Goal: Connect with others: Connect with others

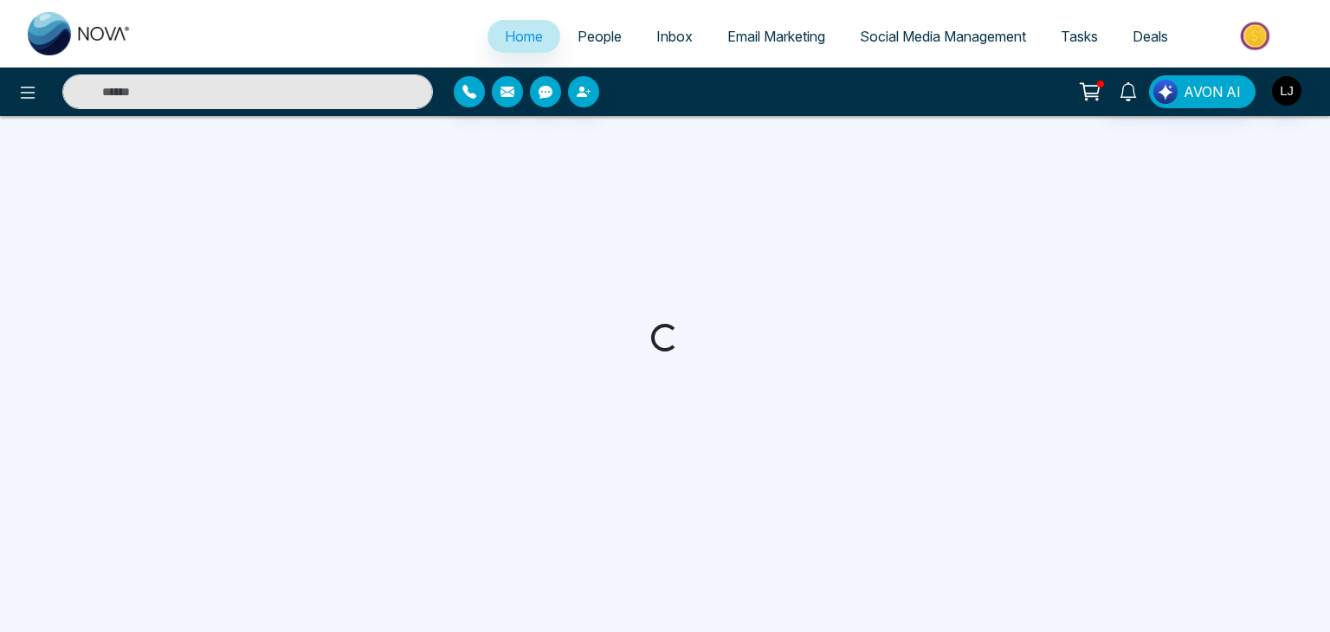
select select "*"
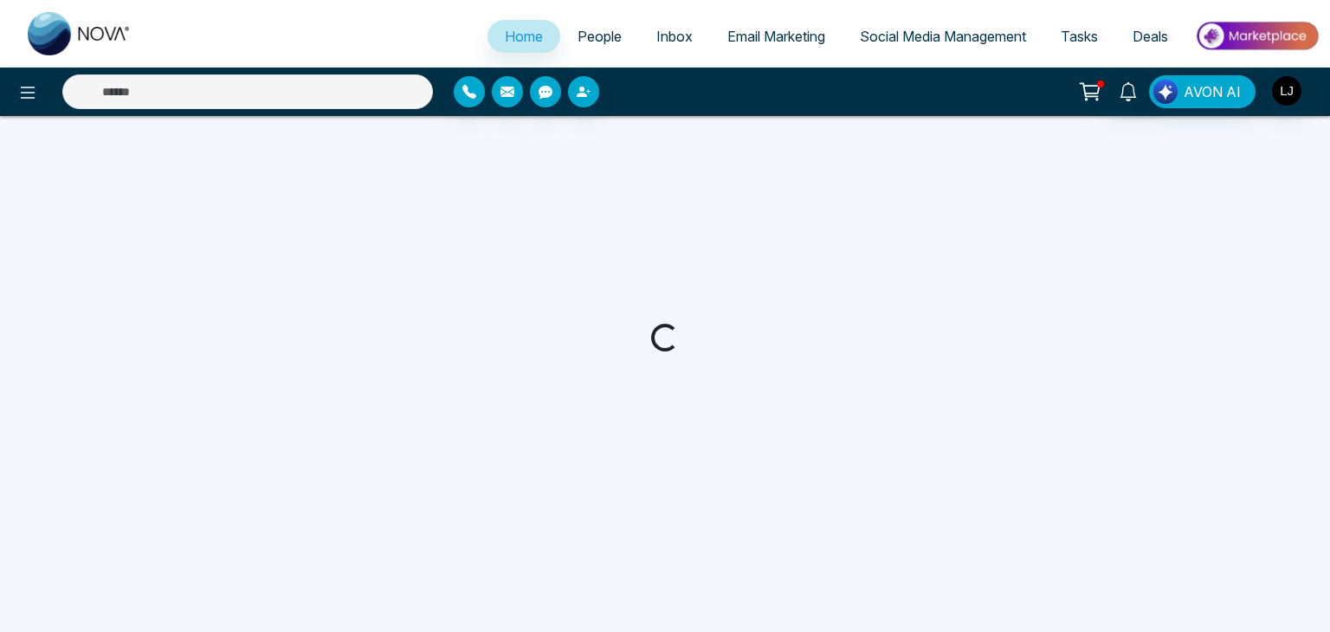
select select "*"
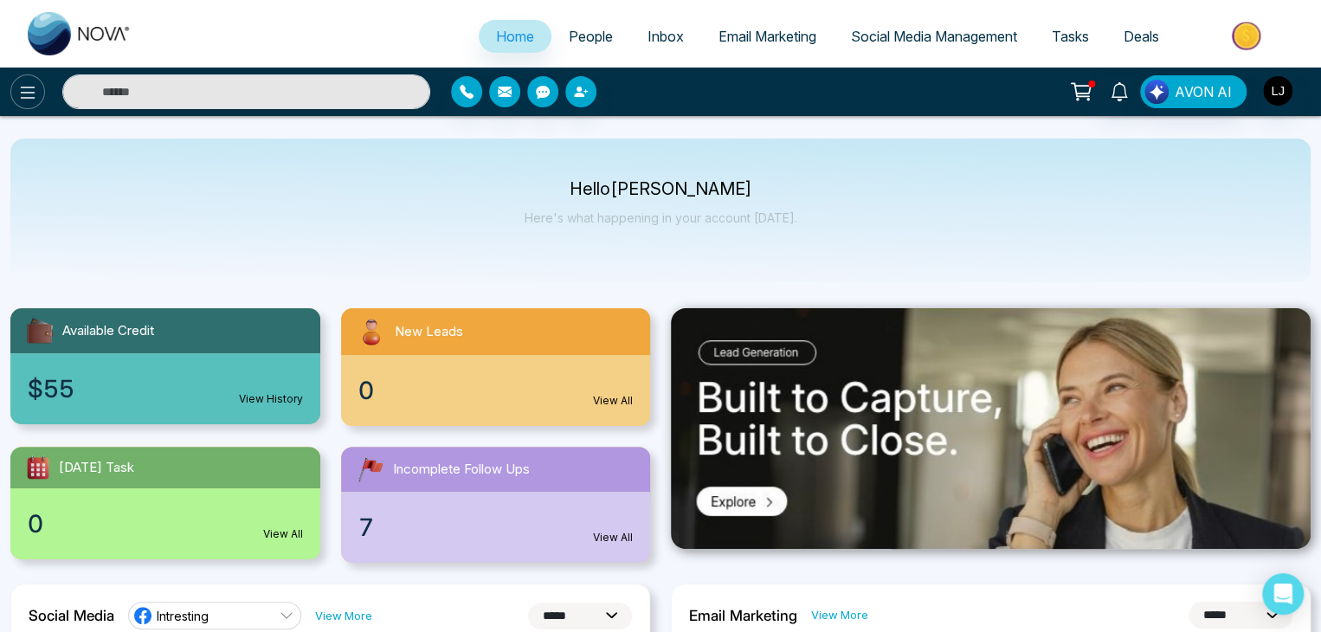
click at [12, 91] on button at bounding box center [27, 91] width 35 height 35
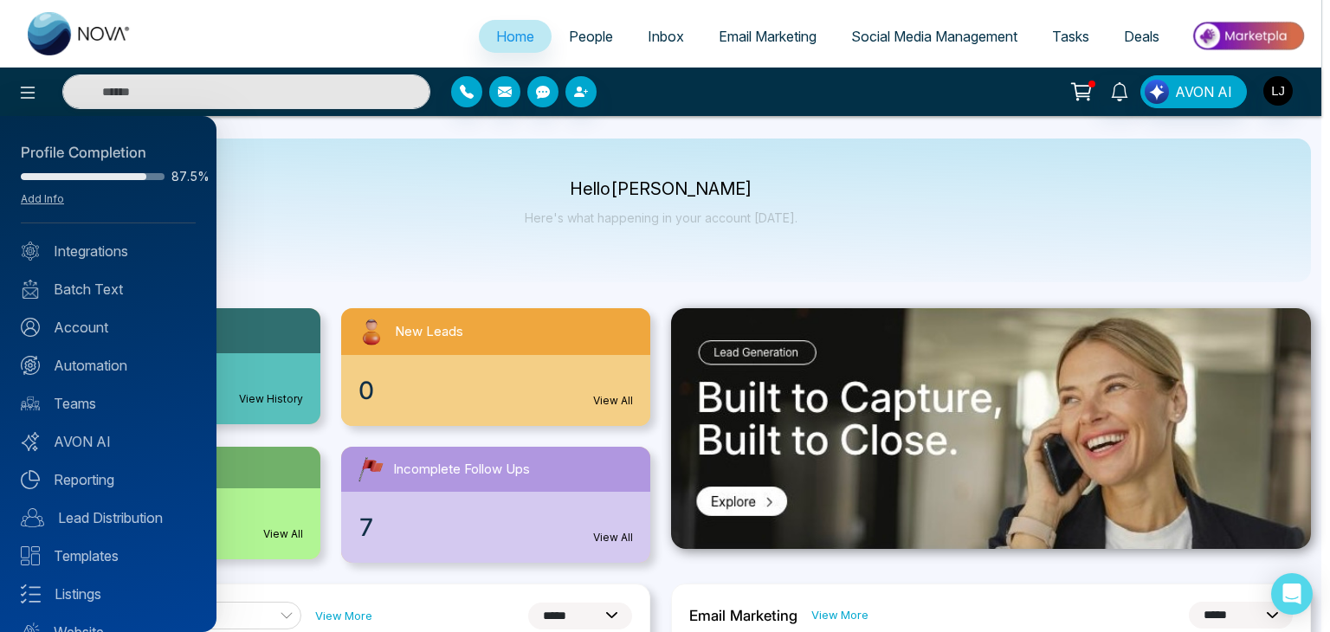
click at [800, 250] on div at bounding box center [665, 316] width 1330 height 632
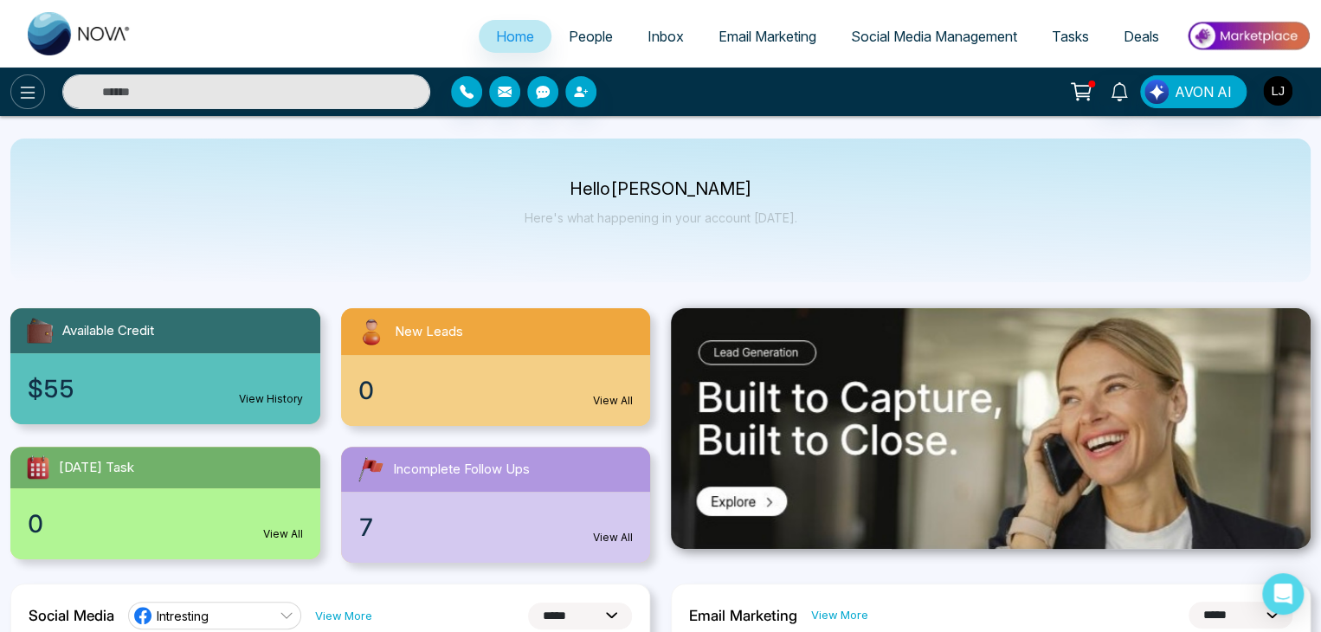
click at [12, 87] on button at bounding box center [27, 91] width 35 height 35
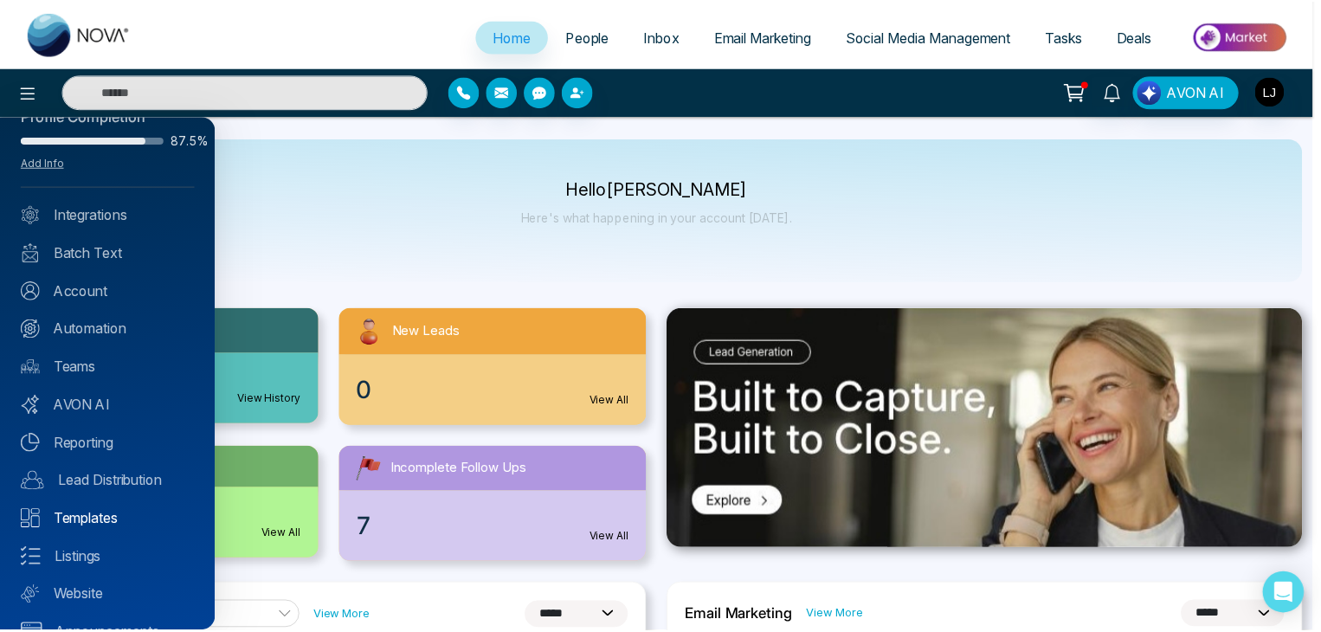
scroll to position [68, 0]
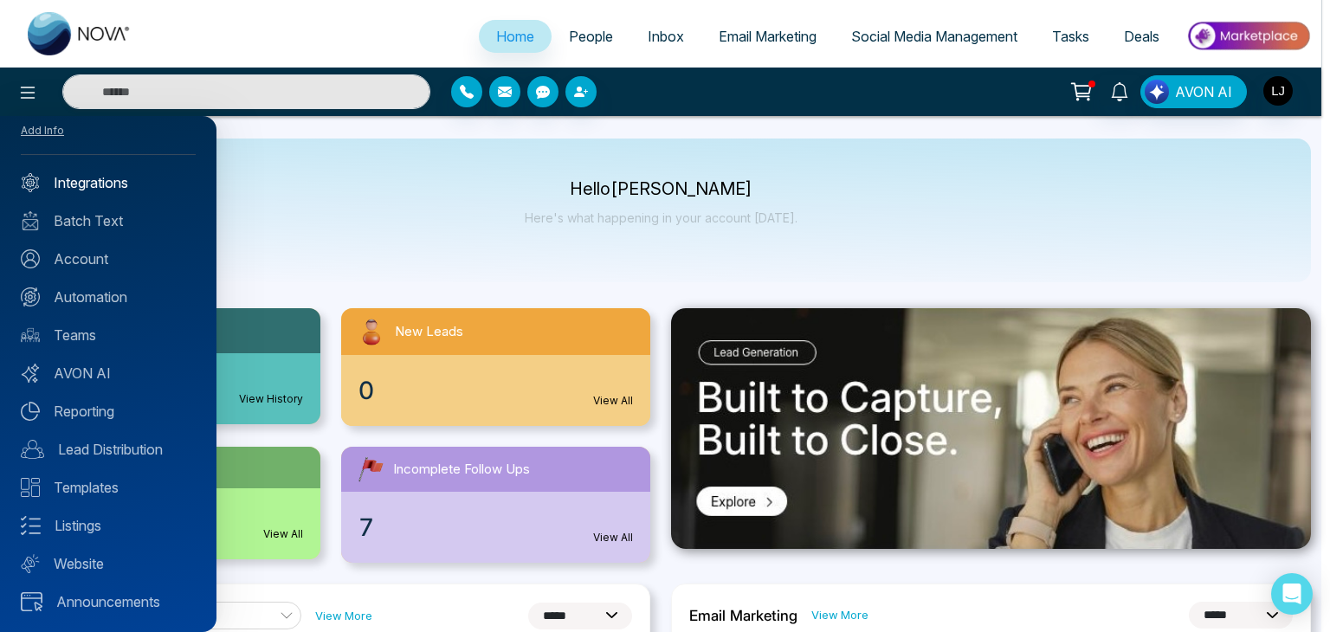
click at [87, 174] on link "Integrations" at bounding box center [108, 182] width 175 height 21
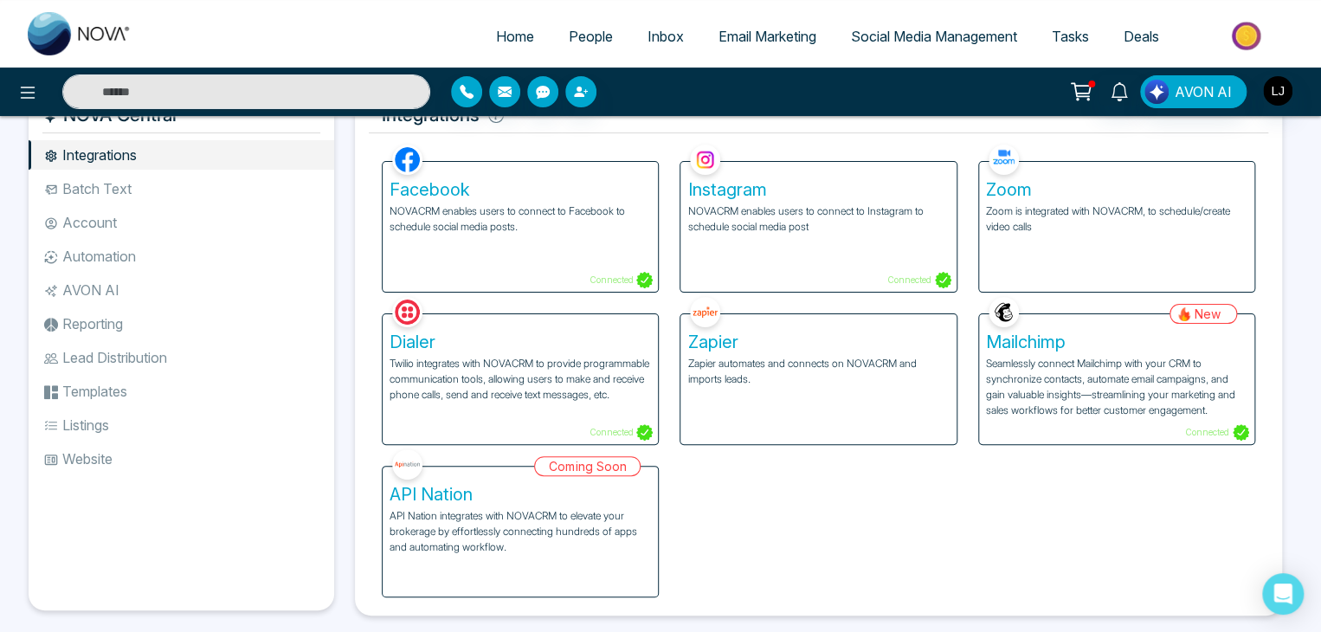
scroll to position [72, 0]
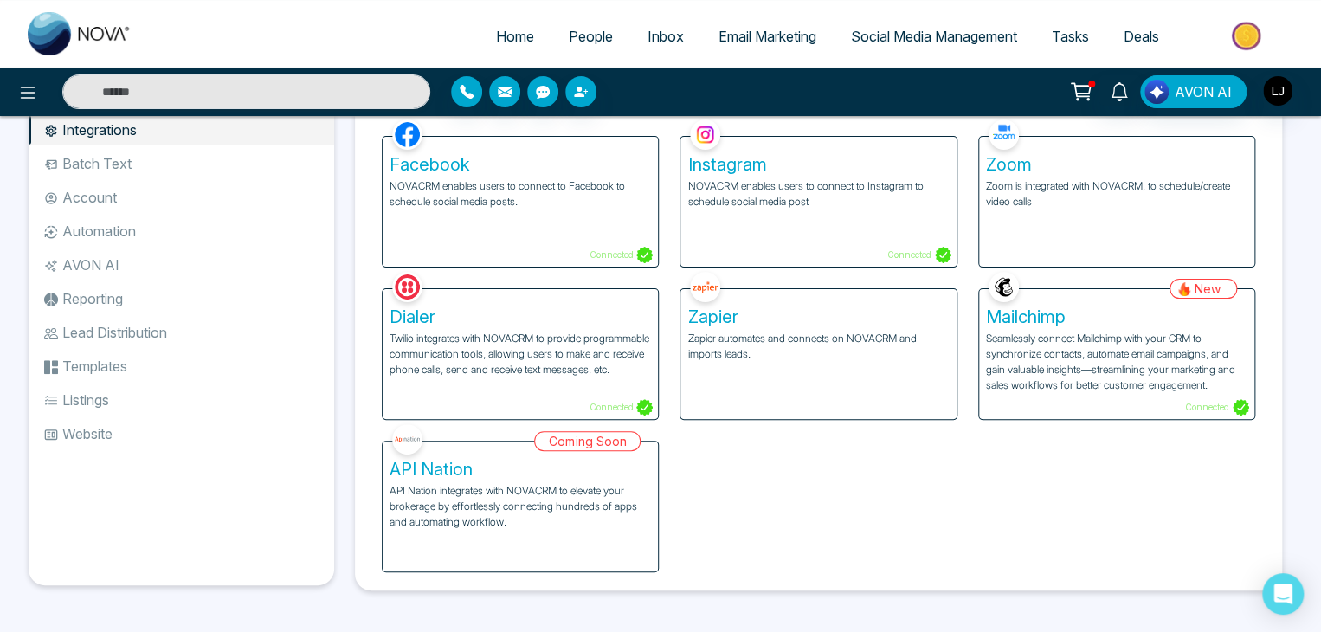
click at [1047, 172] on h5 "Zoom" at bounding box center [1117, 164] width 262 height 21
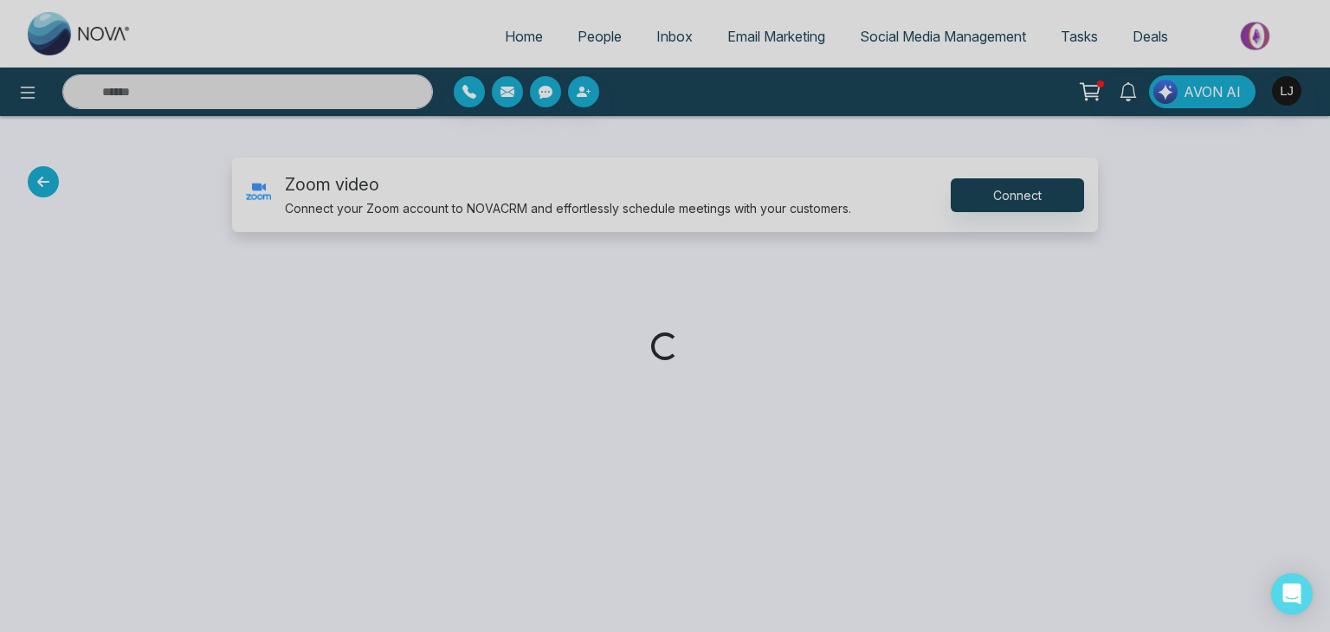
click at [995, 188] on div "Loading..." at bounding box center [665, 316] width 1330 height 632
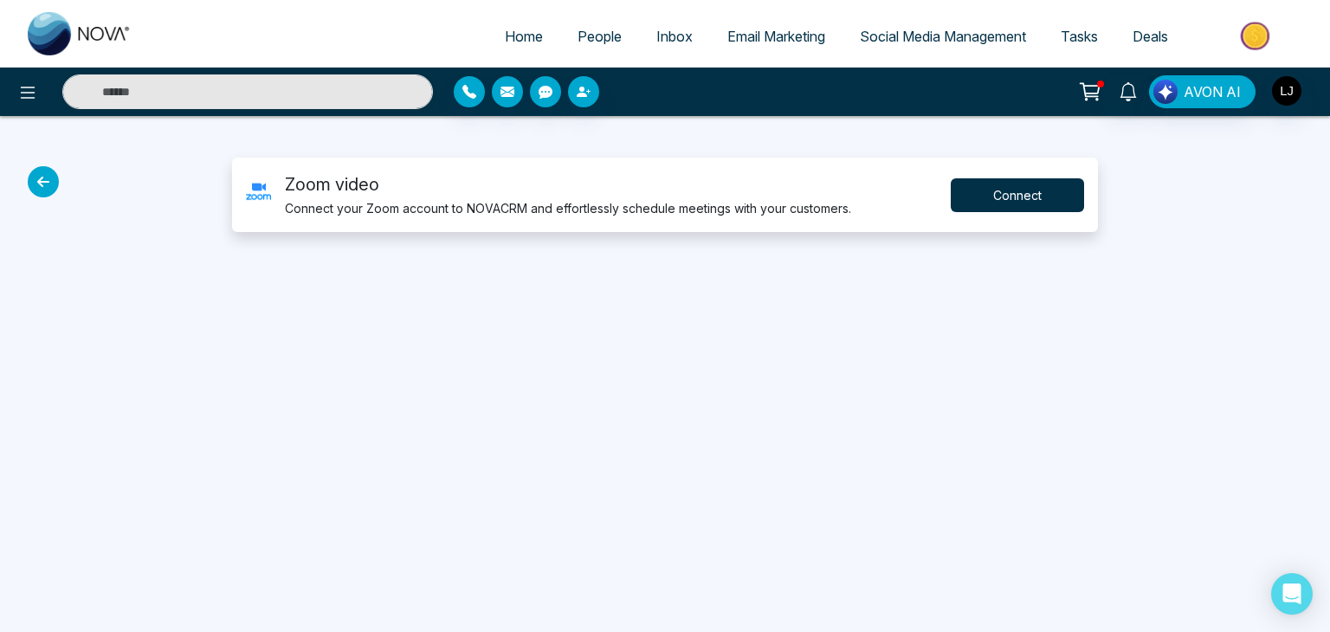
click at [995, 188] on button "Connect" at bounding box center [1017, 195] width 133 height 34
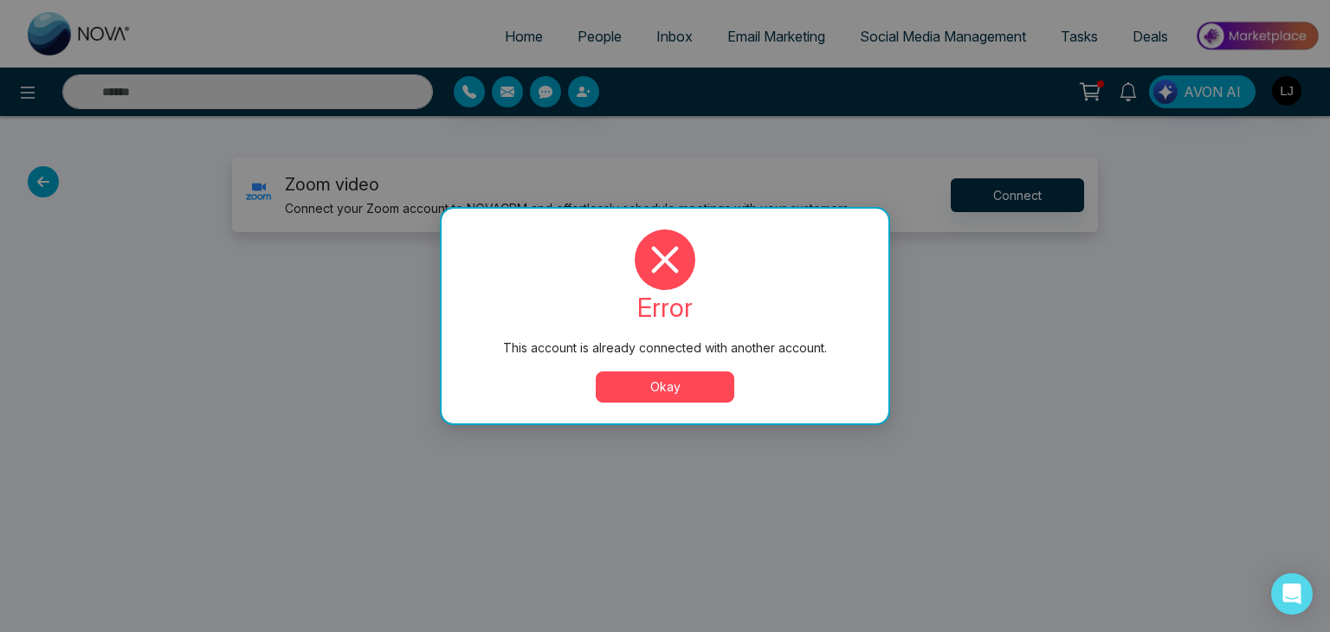
drag, startPoint x: 672, startPoint y: 394, endPoint x: 735, endPoint y: 396, distance: 63.2
click at [700, 399] on button "Okay" at bounding box center [665, 386] width 139 height 31
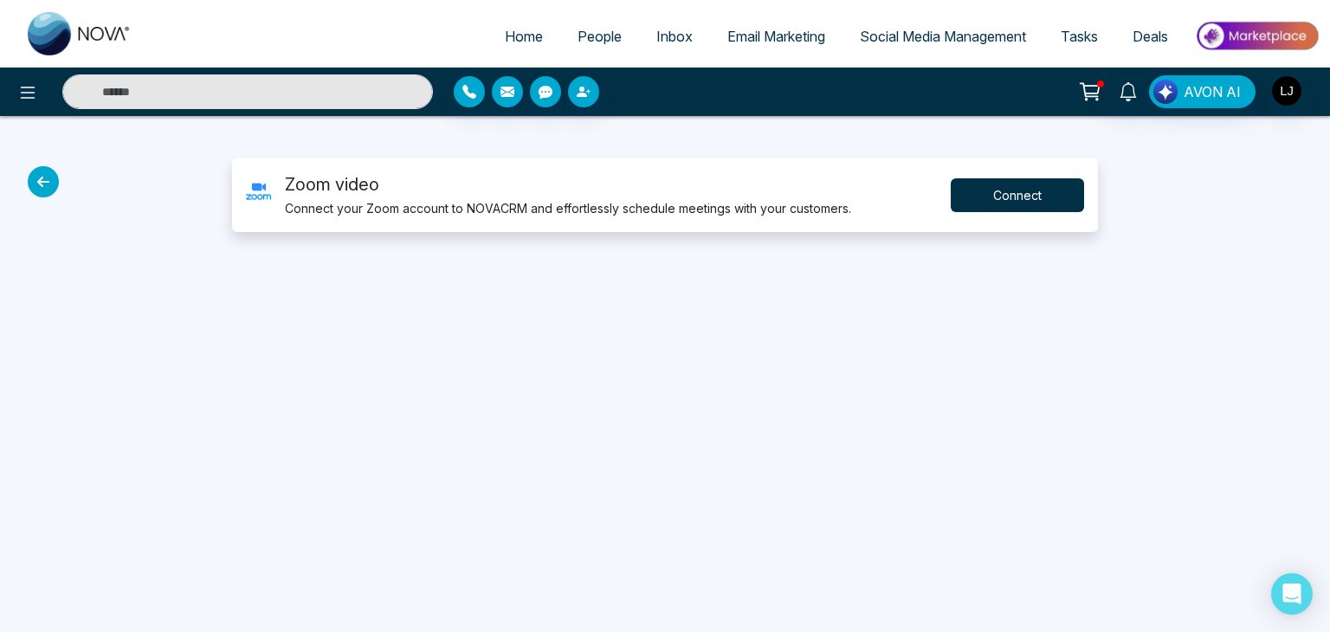
click at [992, 204] on button "Connect" at bounding box center [1017, 195] width 133 height 34
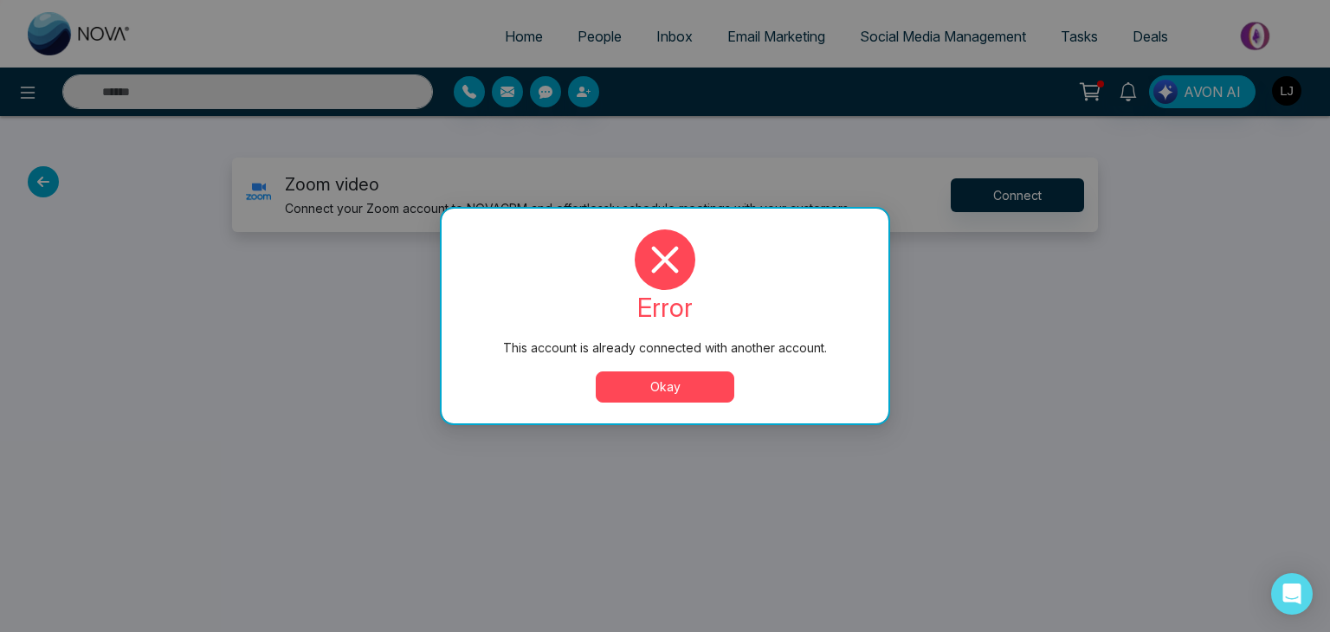
click at [662, 382] on button "Okay" at bounding box center [665, 386] width 139 height 31
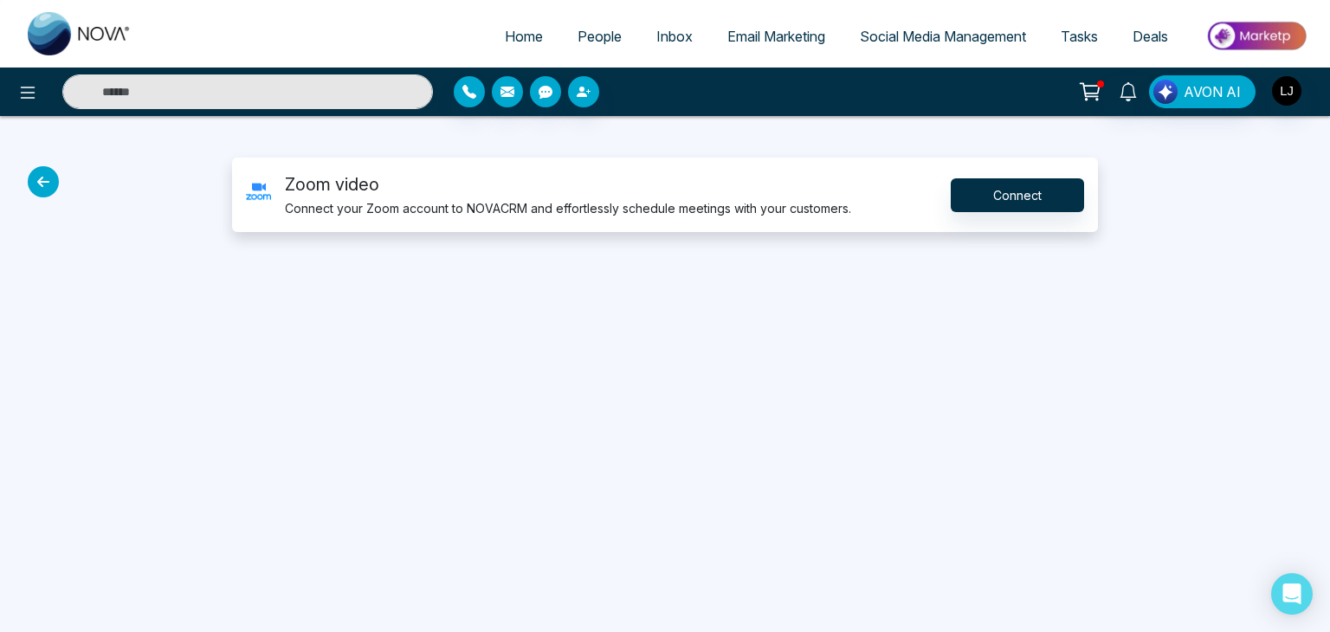
click at [1099, 77] on button at bounding box center [1090, 91] width 35 height 33
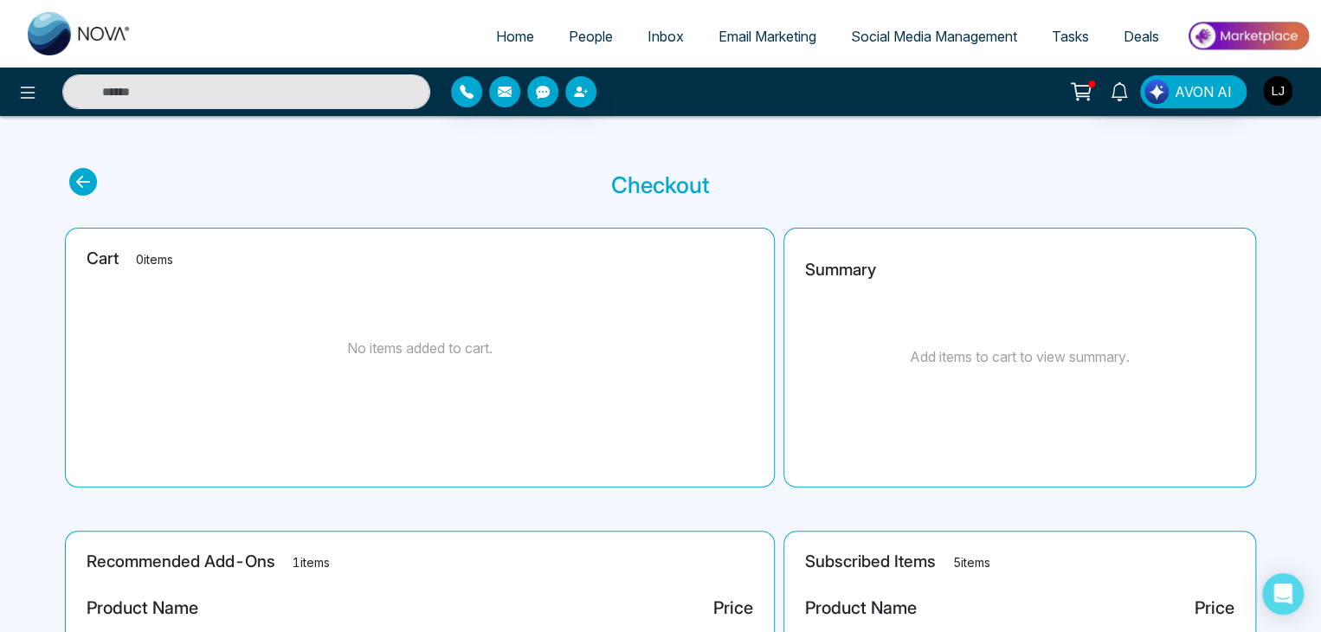
click at [1276, 103] on img "button" at bounding box center [1277, 90] width 29 height 29
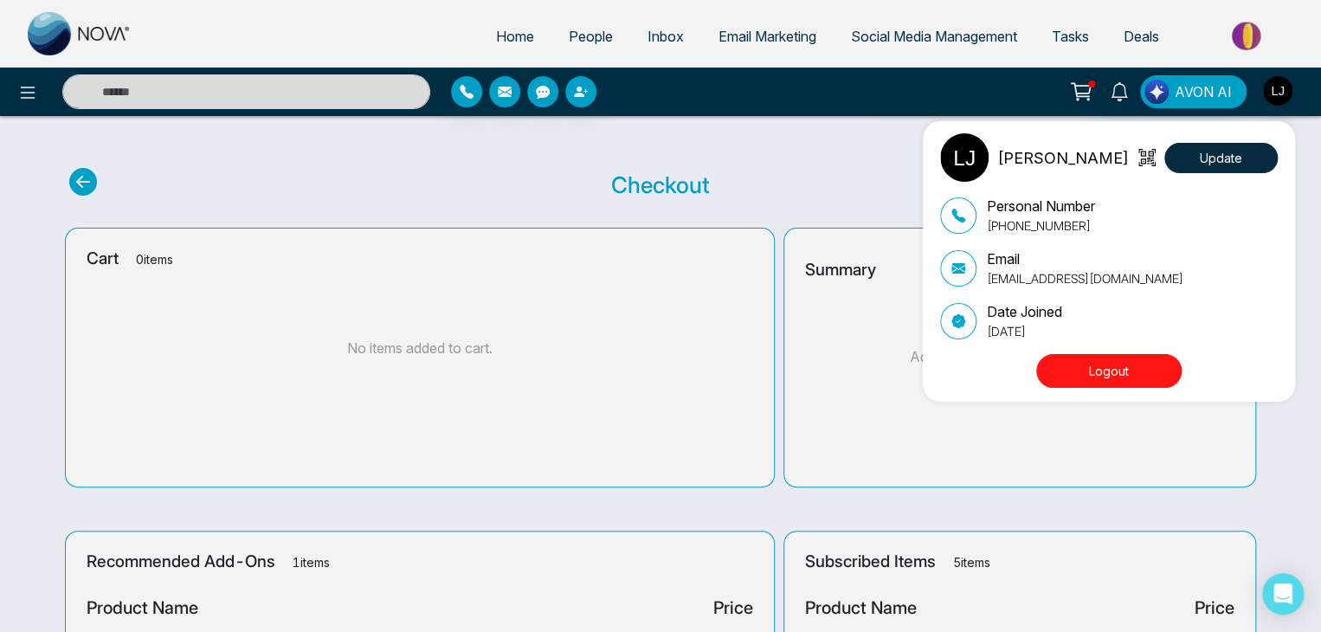
click at [1128, 94] on div "[PERSON_NAME] Update Personal Number [PHONE_NUMBER] Email [EMAIL_ADDRESS][DOMAI…" at bounding box center [660, 316] width 1321 height 632
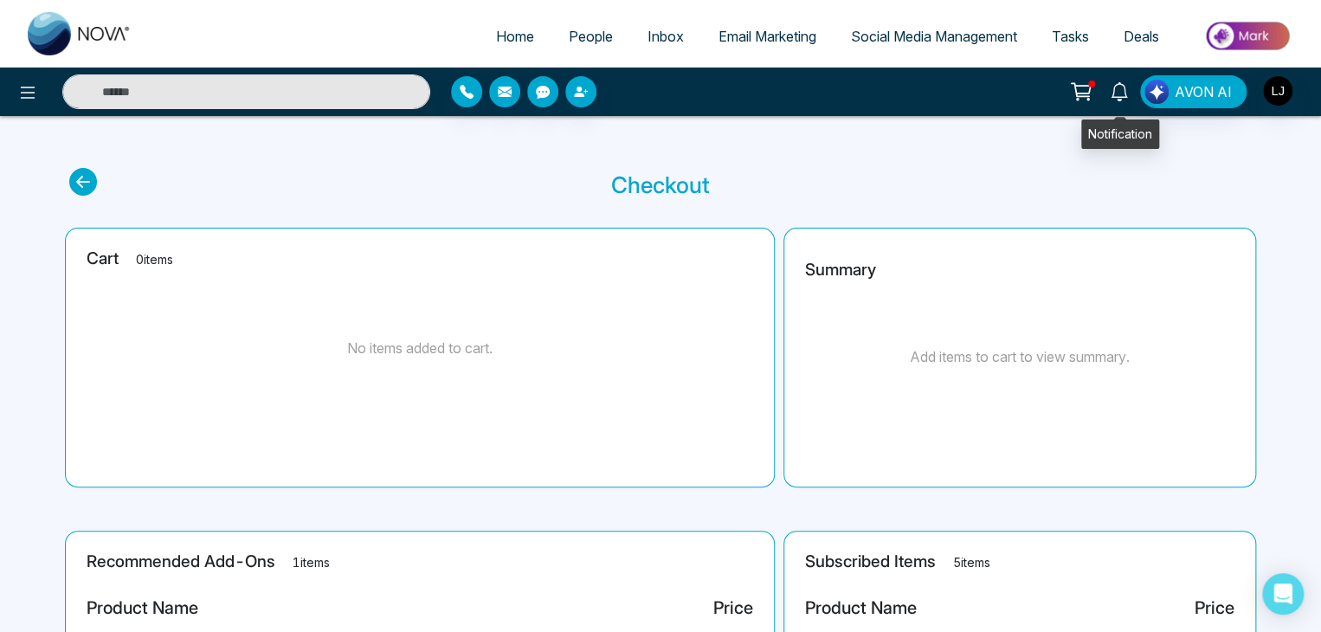
click at [1127, 94] on icon at bounding box center [1119, 91] width 16 height 19
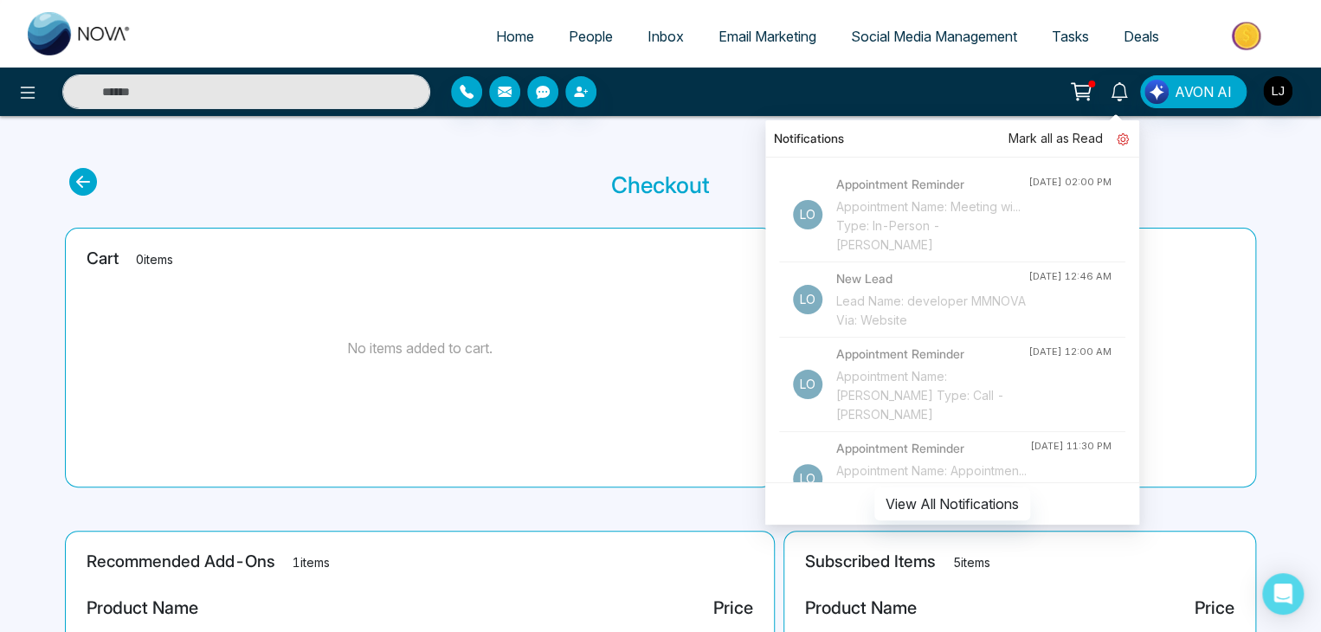
click at [1126, 139] on icon at bounding box center [1123, 139] width 12 height 12
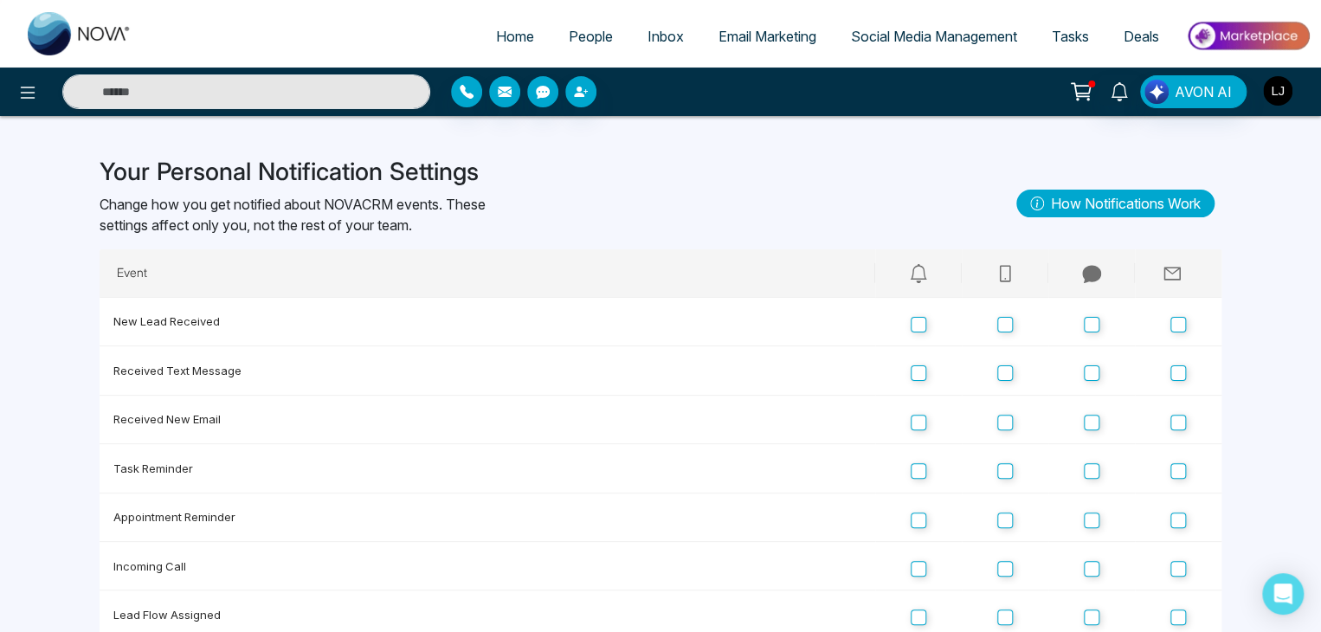
click at [1271, 84] on img "button" at bounding box center [1277, 90] width 29 height 29
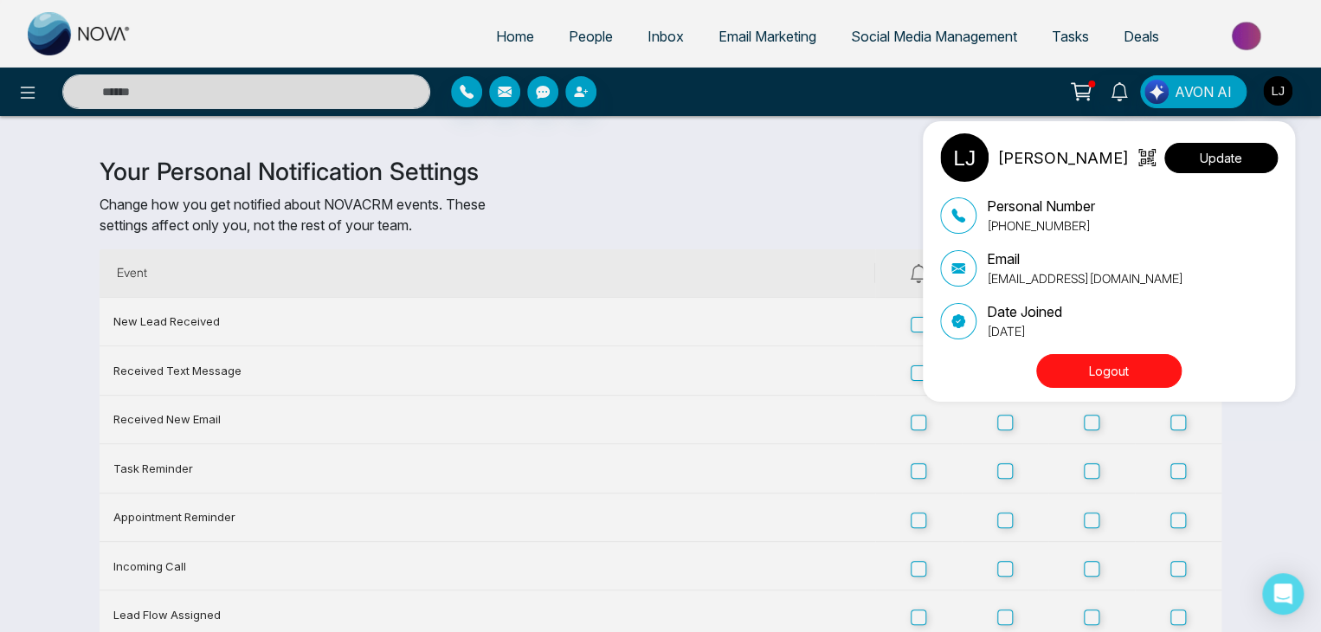
click at [1227, 149] on button "Update" at bounding box center [1221, 158] width 113 height 30
select select "***"
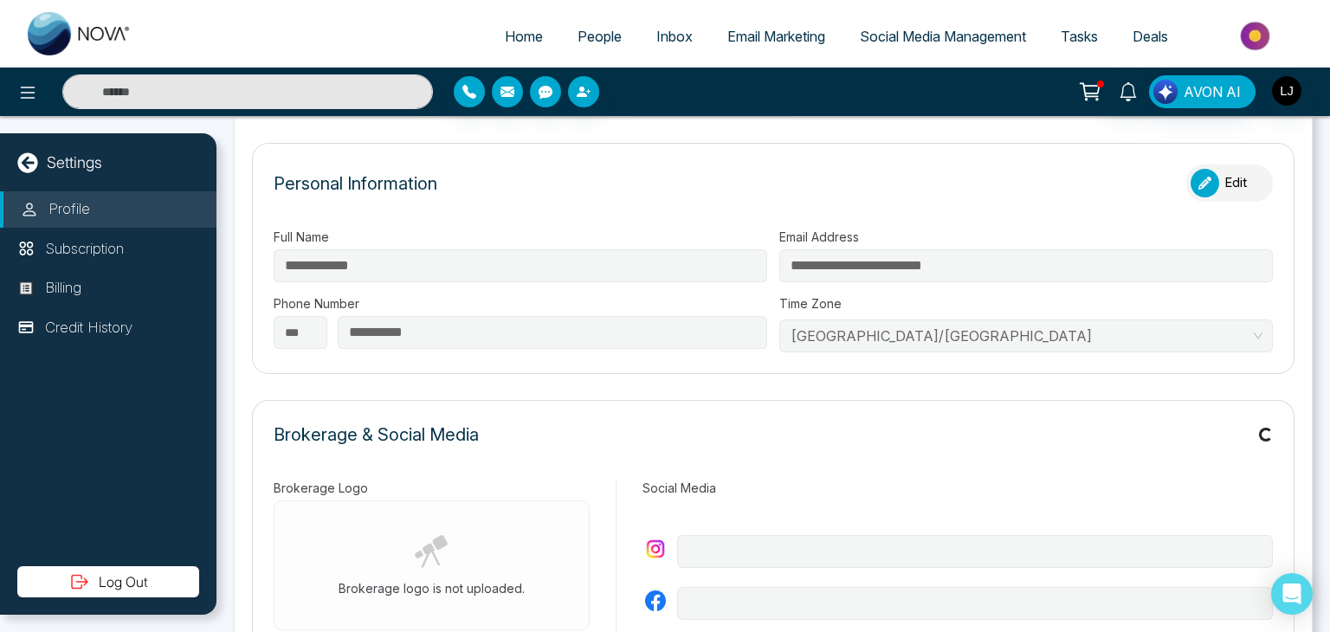
type input "*****"
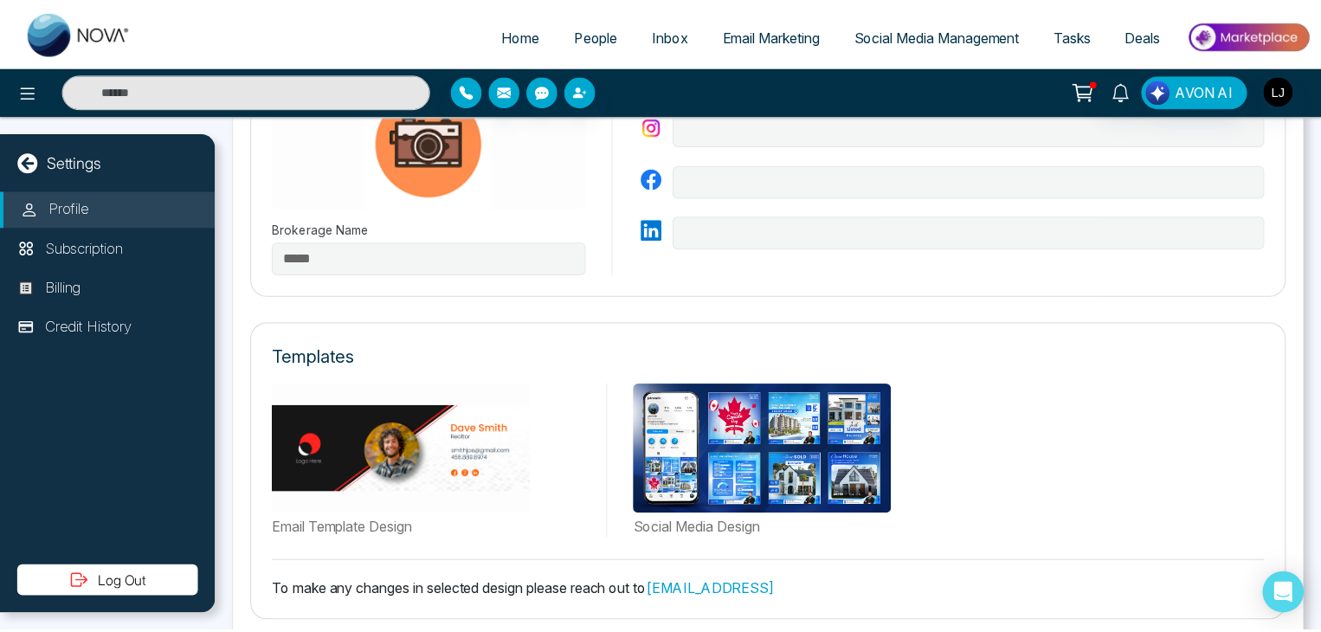
scroll to position [520, 0]
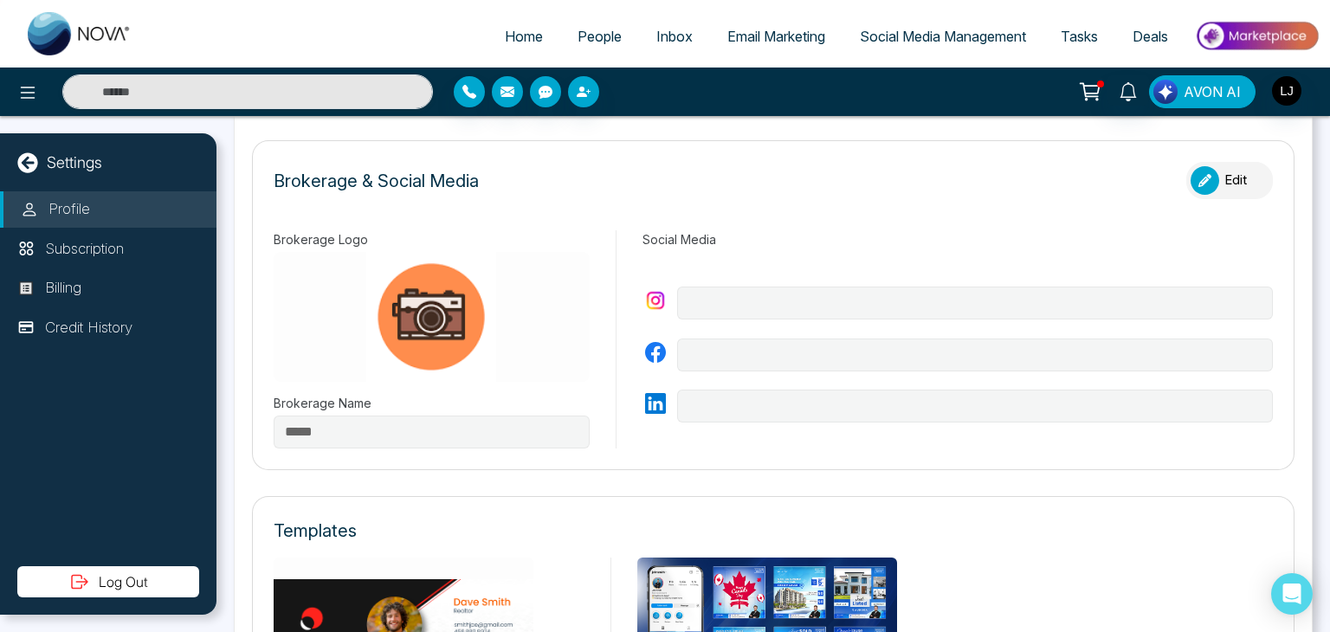
click at [1174, 103] on img "button" at bounding box center [1165, 92] width 24 height 24
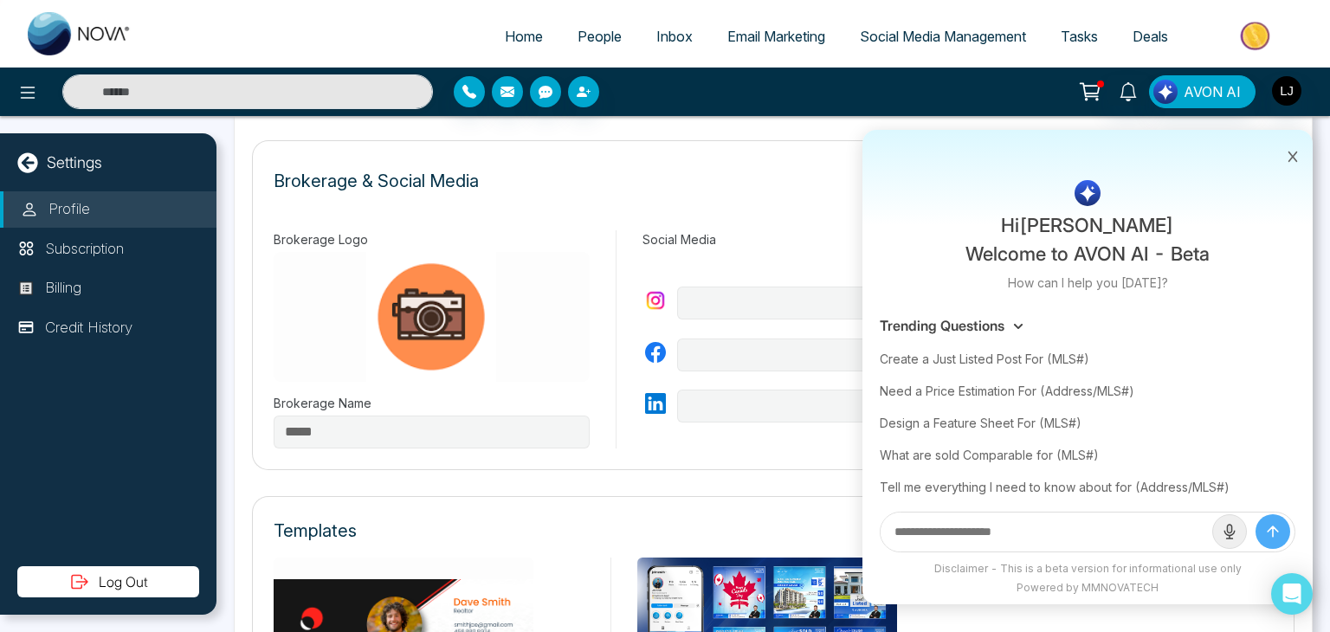
click at [578, 29] on span "People" at bounding box center [600, 36] width 44 height 17
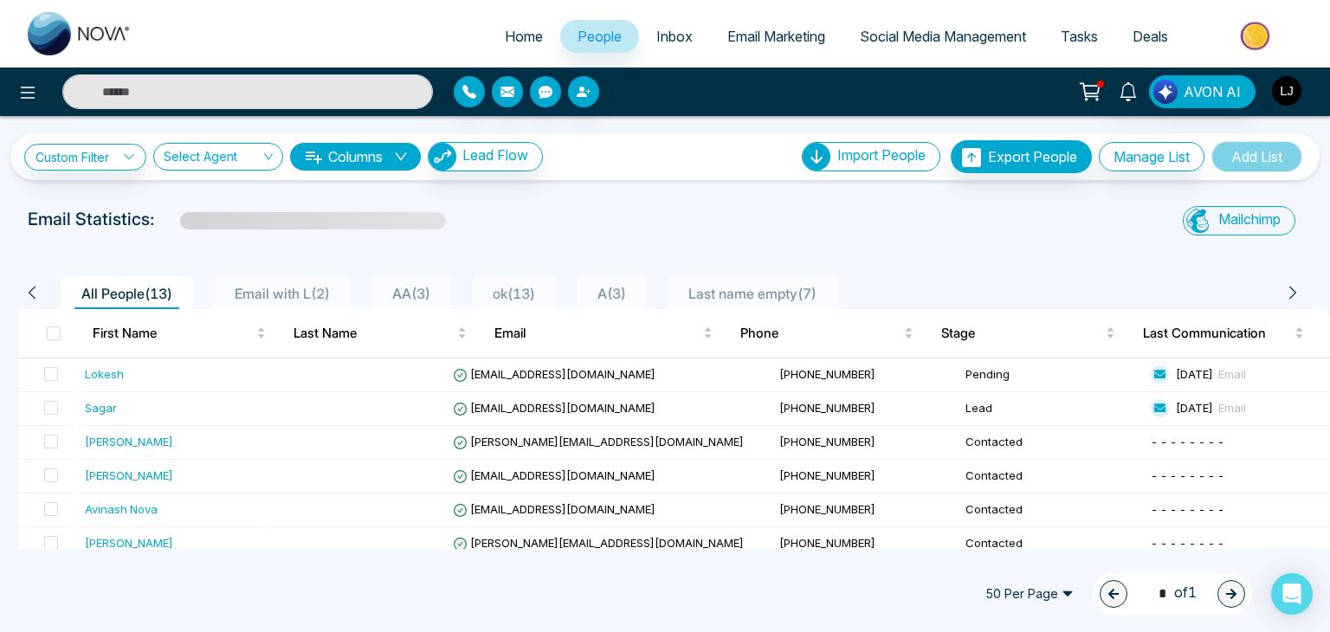
click at [1289, 89] on img "button" at bounding box center [1286, 90] width 29 height 29
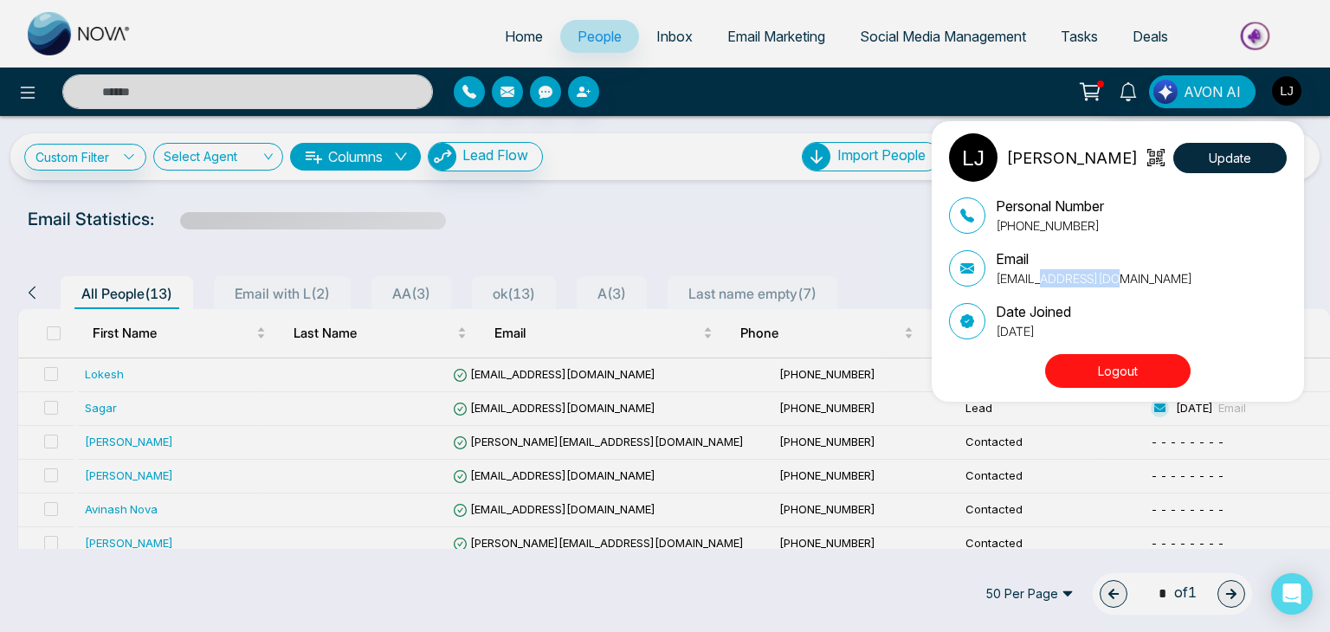
drag, startPoint x: 1030, startPoint y: 275, endPoint x: 1112, endPoint y: 275, distance: 81.4
click at [1112, 275] on p "[EMAIL_ADDRESS][DOMAIN_NAME]" at bounding box center [1094, 278] width 197 height 18
click at [571, 374] on div "[PERSON_NAME] Update Personal Number [PHONE_NUMBER] Email [EMAIL_ADDRESS][DOMAI…" at bounding box center [665, 316] width 1330 height 632
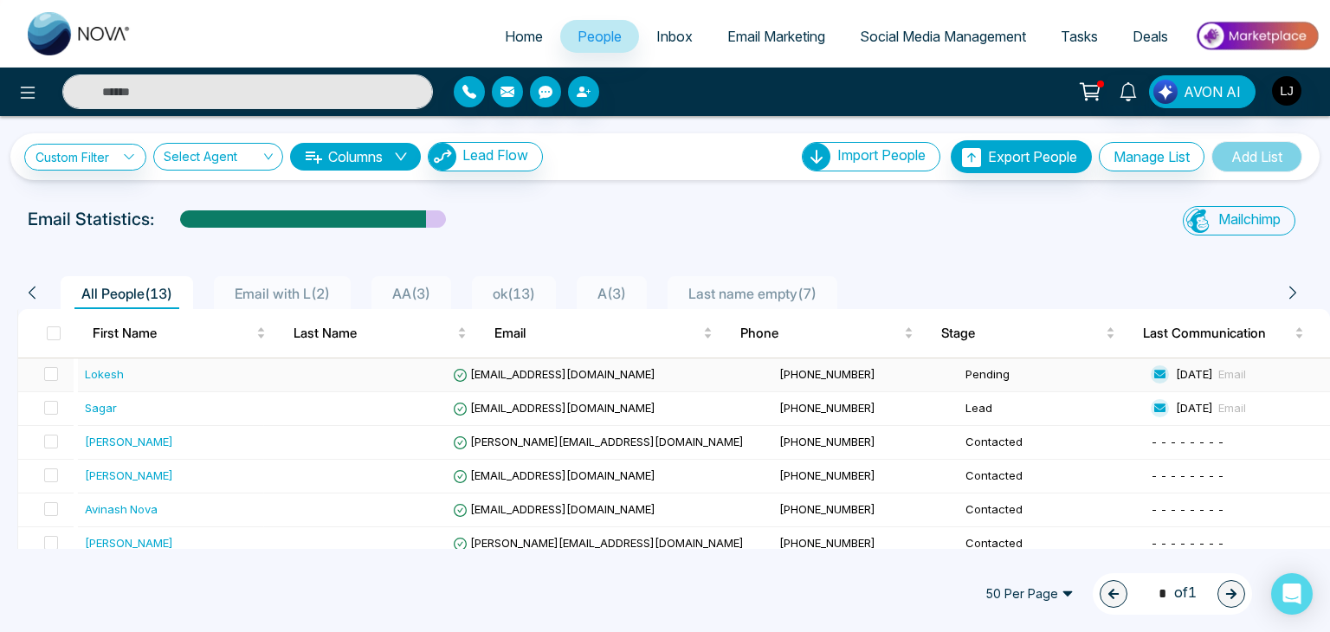
click at [571, 374] on span "[EMAIL_ADDRESS][DOMAIN_NAME]" at bounding box center [554, 374] width 203 height 14
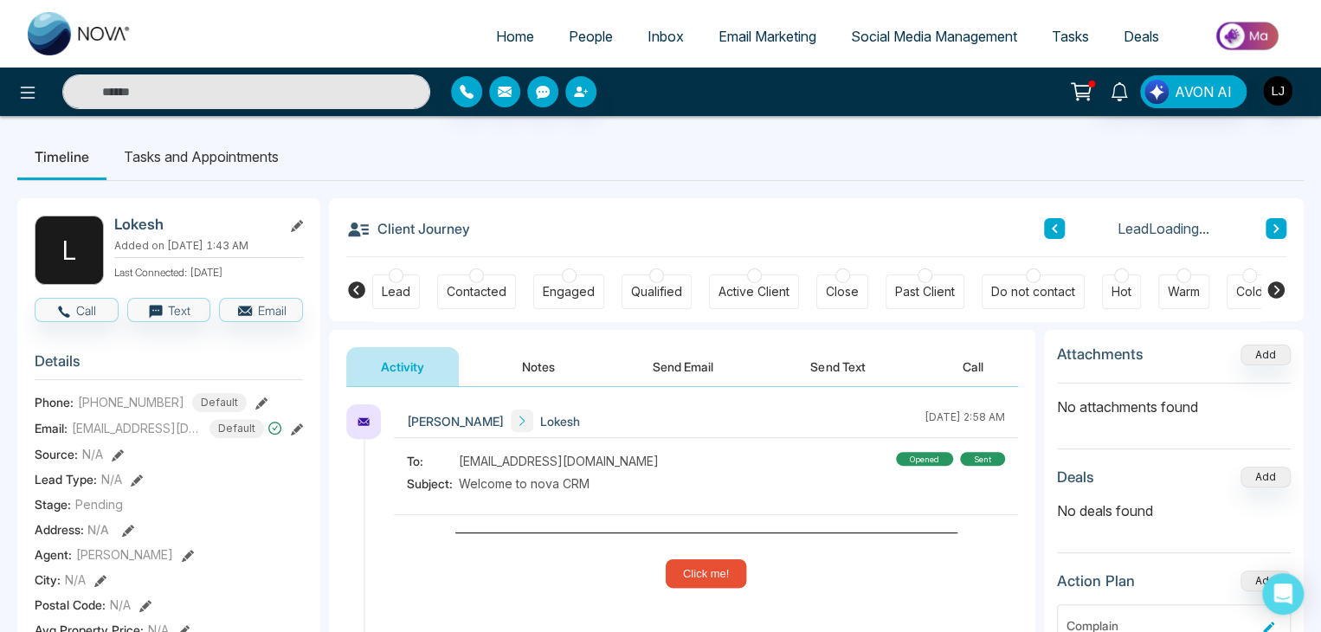
click at [702, 356] on button "Send Email" at bounding box center [683, 366] width 130 height 39
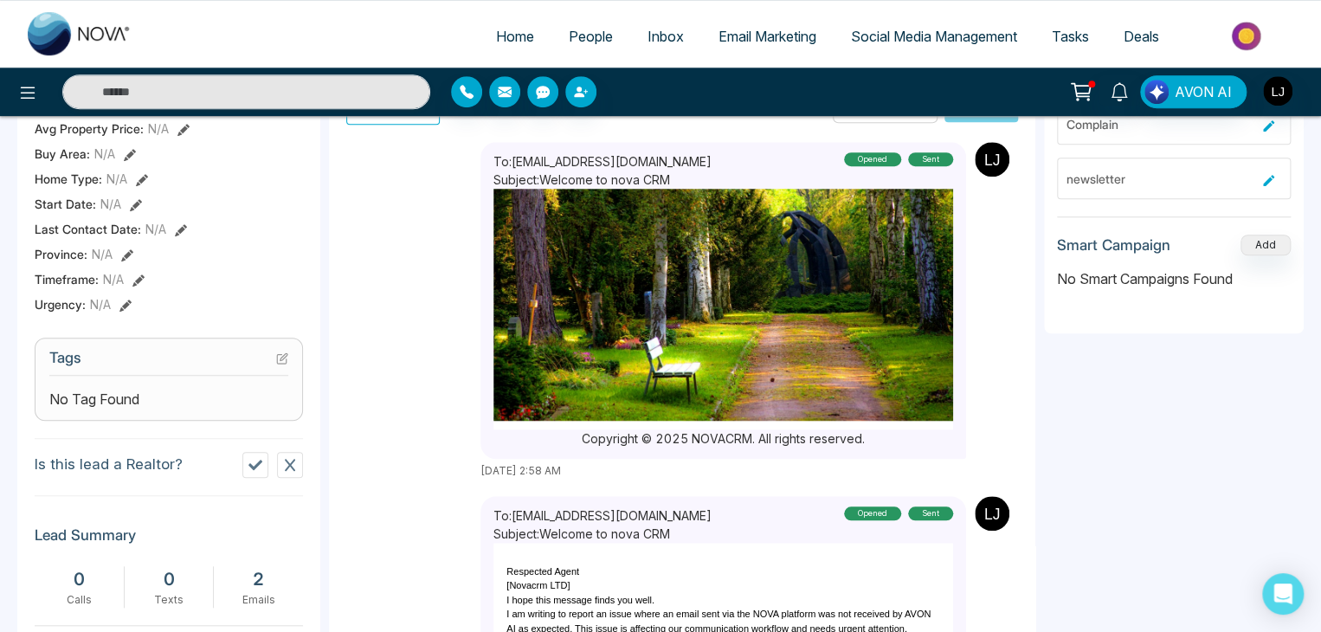
scroll to position [197, 0]
